Goal: Task Accomplishment & Management: Use online tool/utility

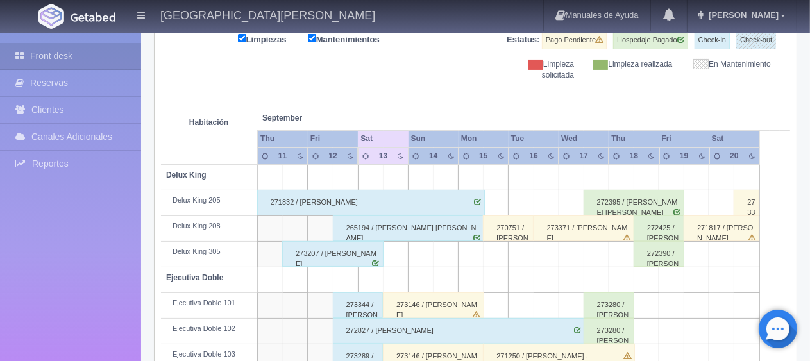
scroll to position [171, 0]
click at [367, 248] on div "273207 / [PERSON_NAME]" at bounding box center [332, 254] width 101 height 26
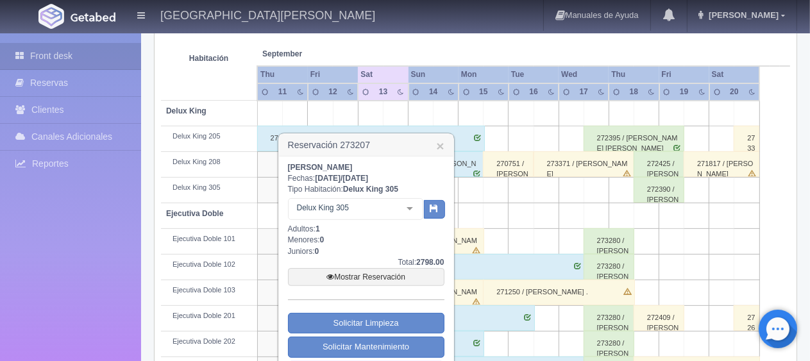
scroll to position [299, 0]
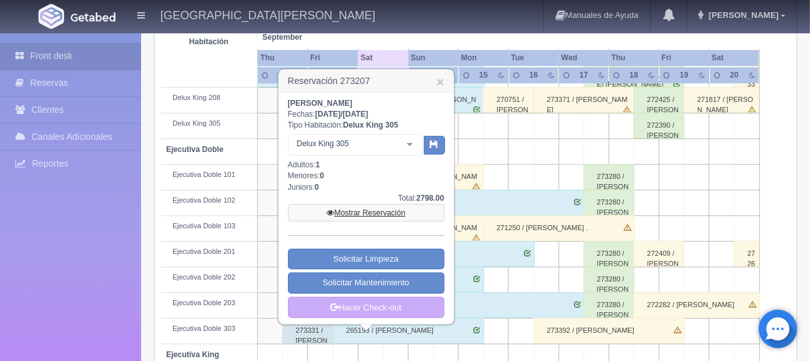
click at [362, 214] on link "Mostrar Reservación" at bounding box center [366, 213] width 156 height 18
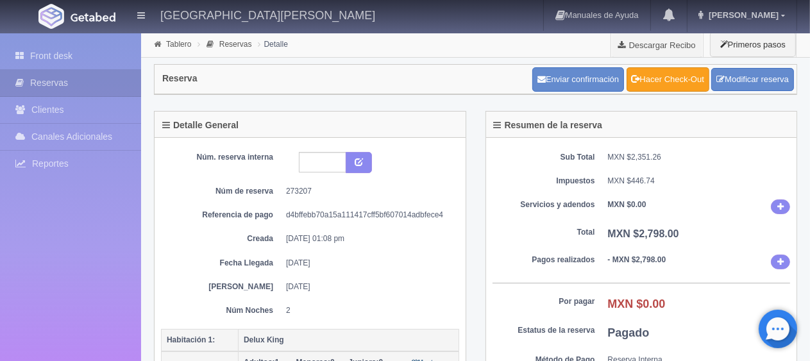
click at [686, 79] on link "Hacer Check-Out" at bounding box center [668, 79] width 83 height 24
